Goal: Navigation & Orientation: Find specific page/section

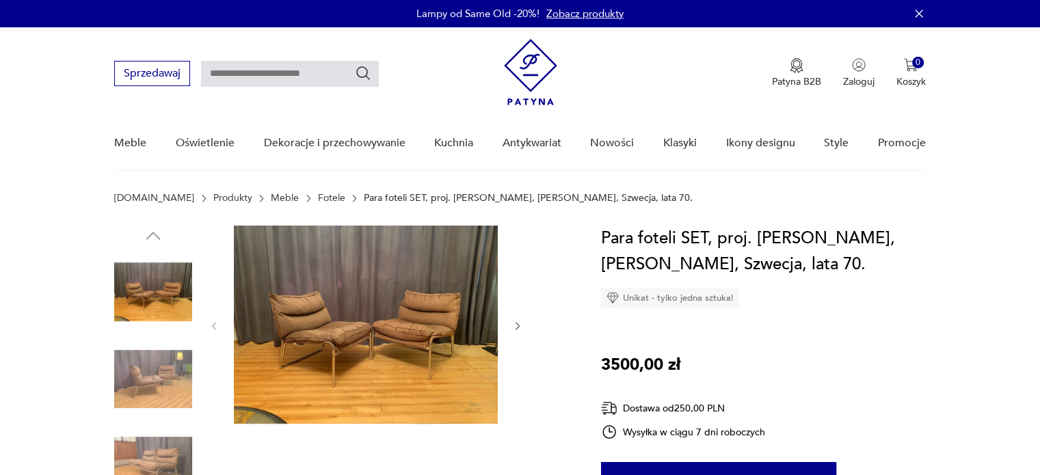
click at [540, 68] on img at bounding box center [530, 72] width 53 height 66
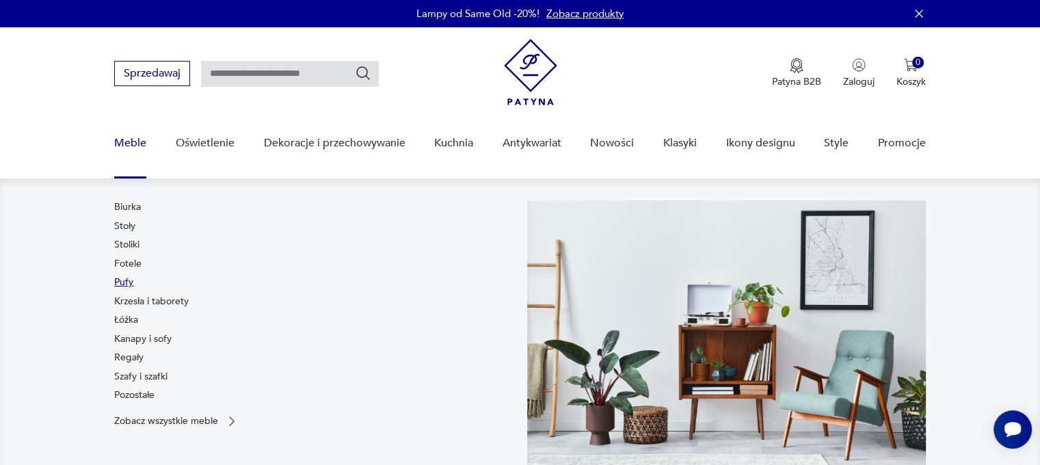
click at [127, 283] on link "Pufy" at bounding box center [123, 283] width 19 height 14
